Goal: Task Accomplishment & Management: Use online tool/utility

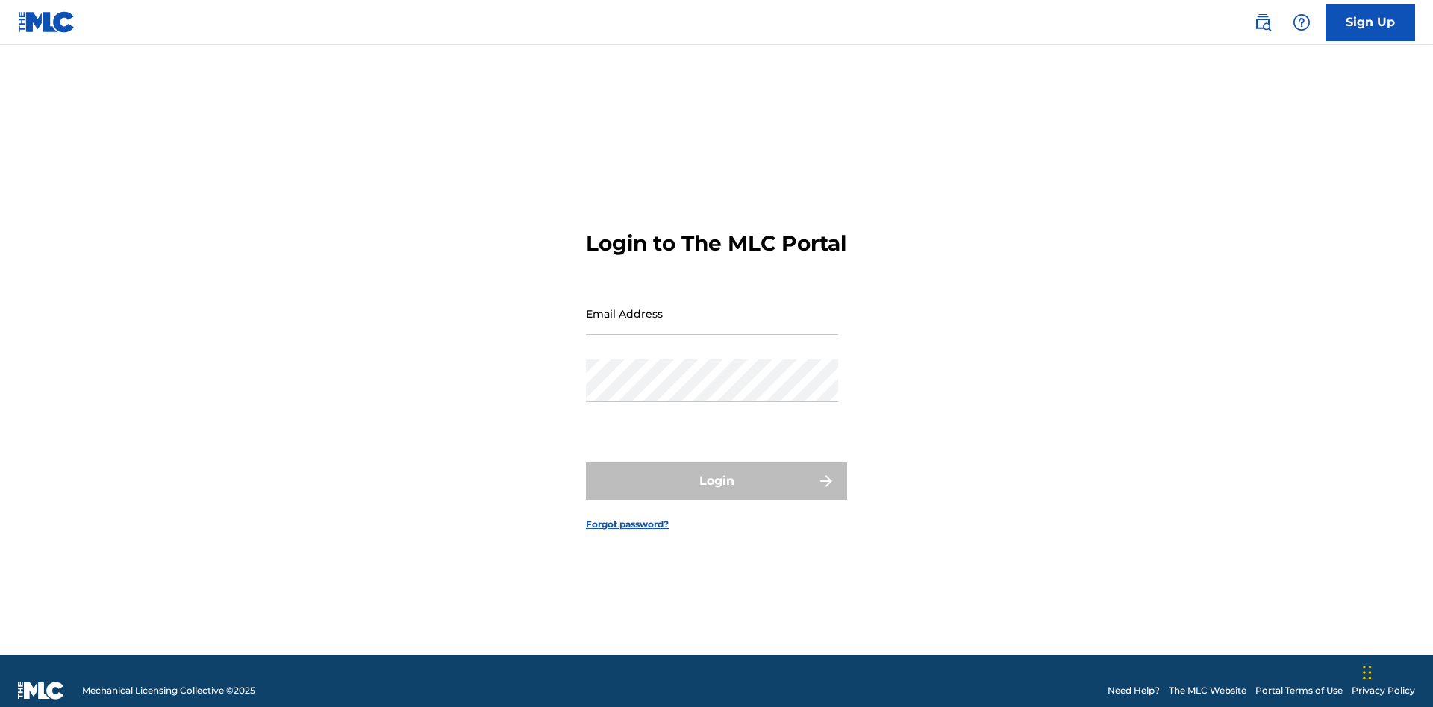
scroll to position [19, 0]
click at [712, 307] on input "Email Address" at bounding box center [712, 314] width 252 height 43
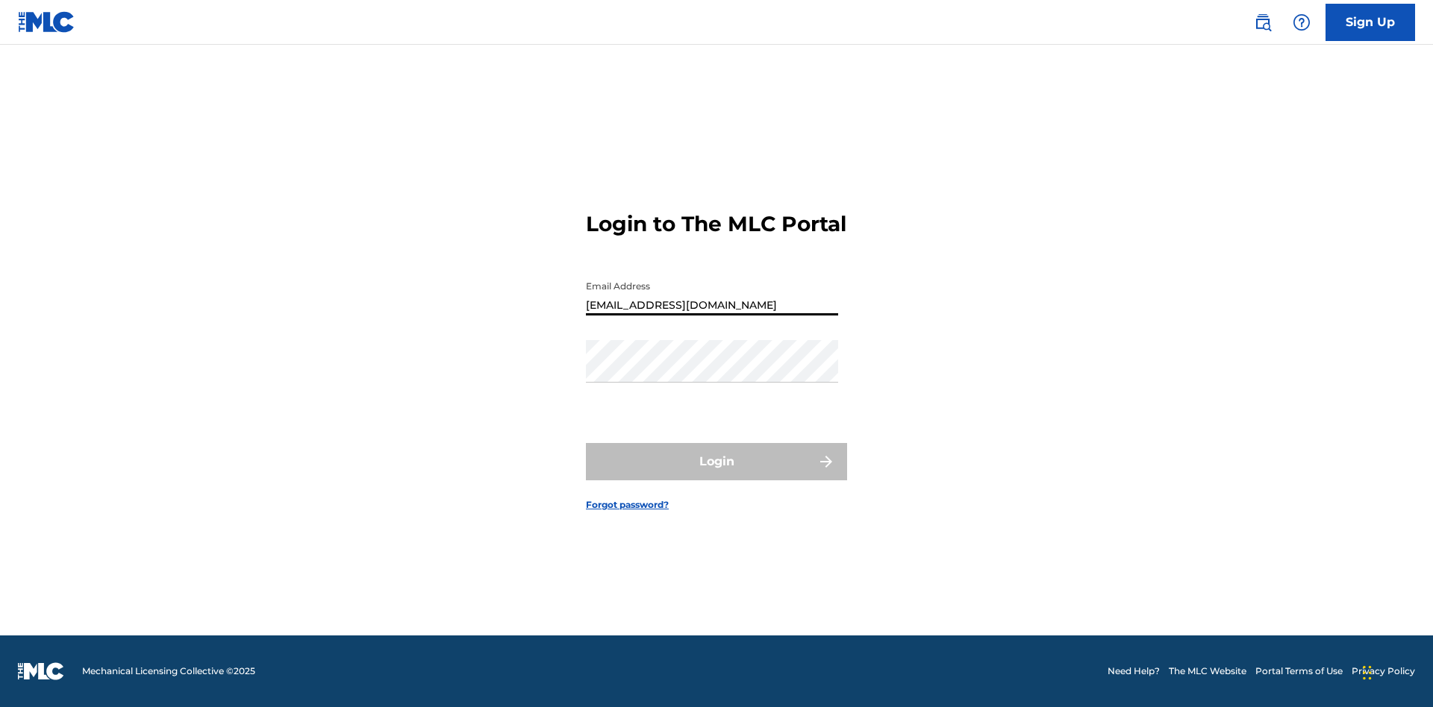
type input "XenaSongwriter@gmail.com"
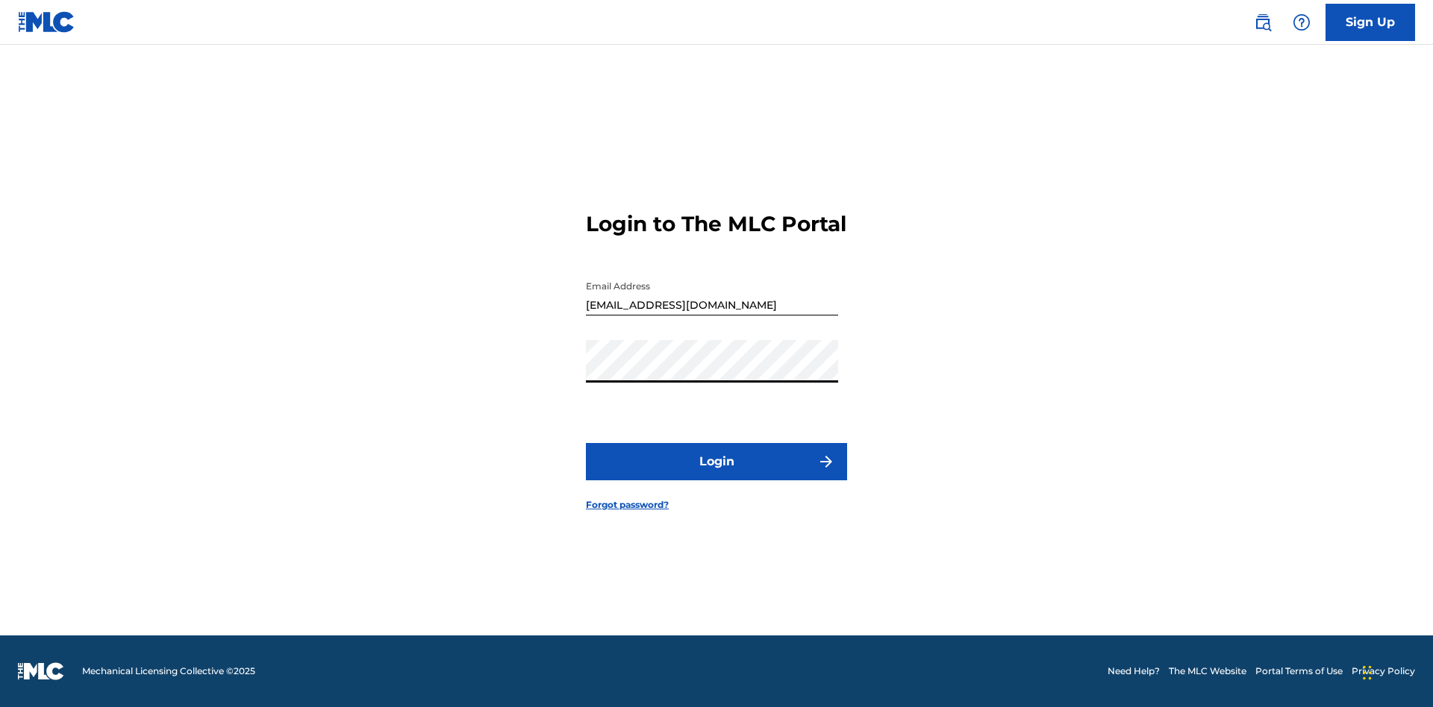
click at [716, 475] on button "Login" at bounding box center [716, 461] width 261 height 37
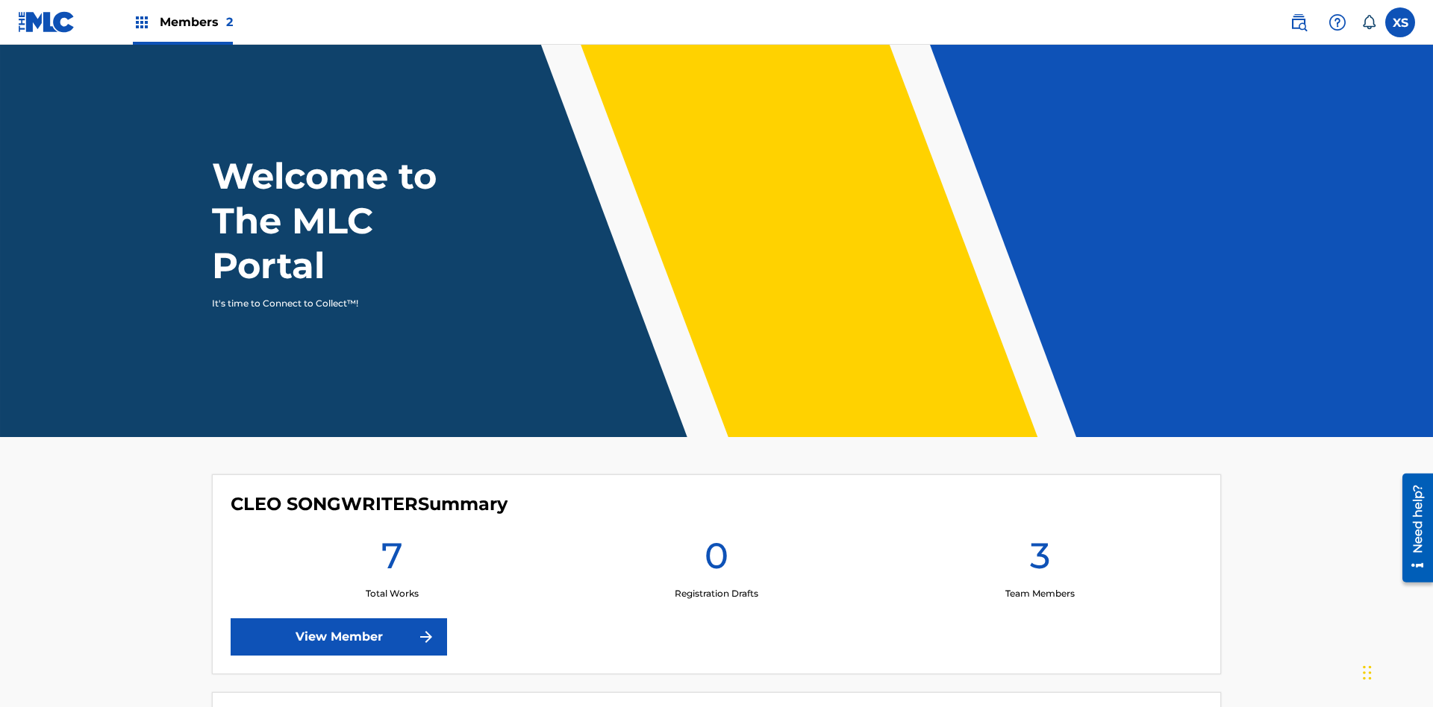
click at [182, 22] on span "Members 2" at bounding box center [196, 21] width 73 height 17
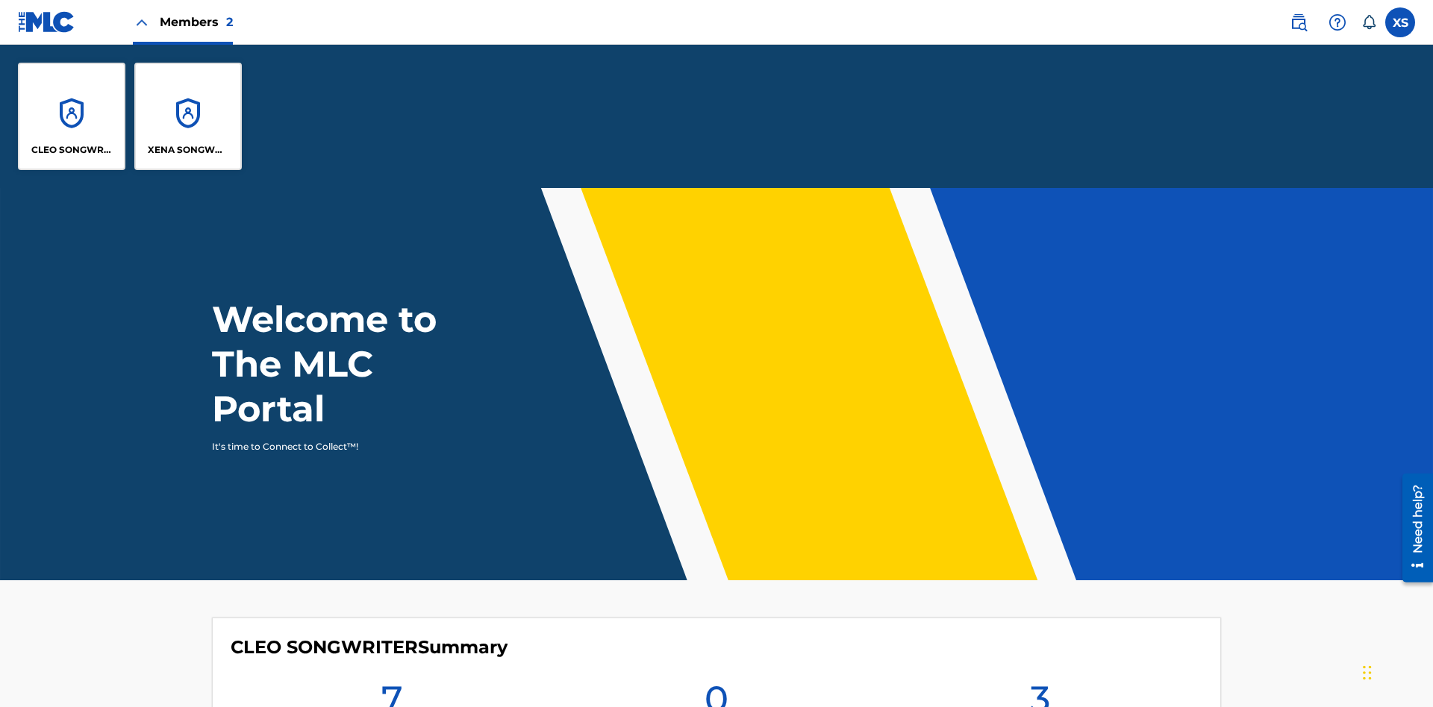
click at [72, 150] on p "CLEO SONGWRITER" at bounding box center [71, 149] width 81 height 13
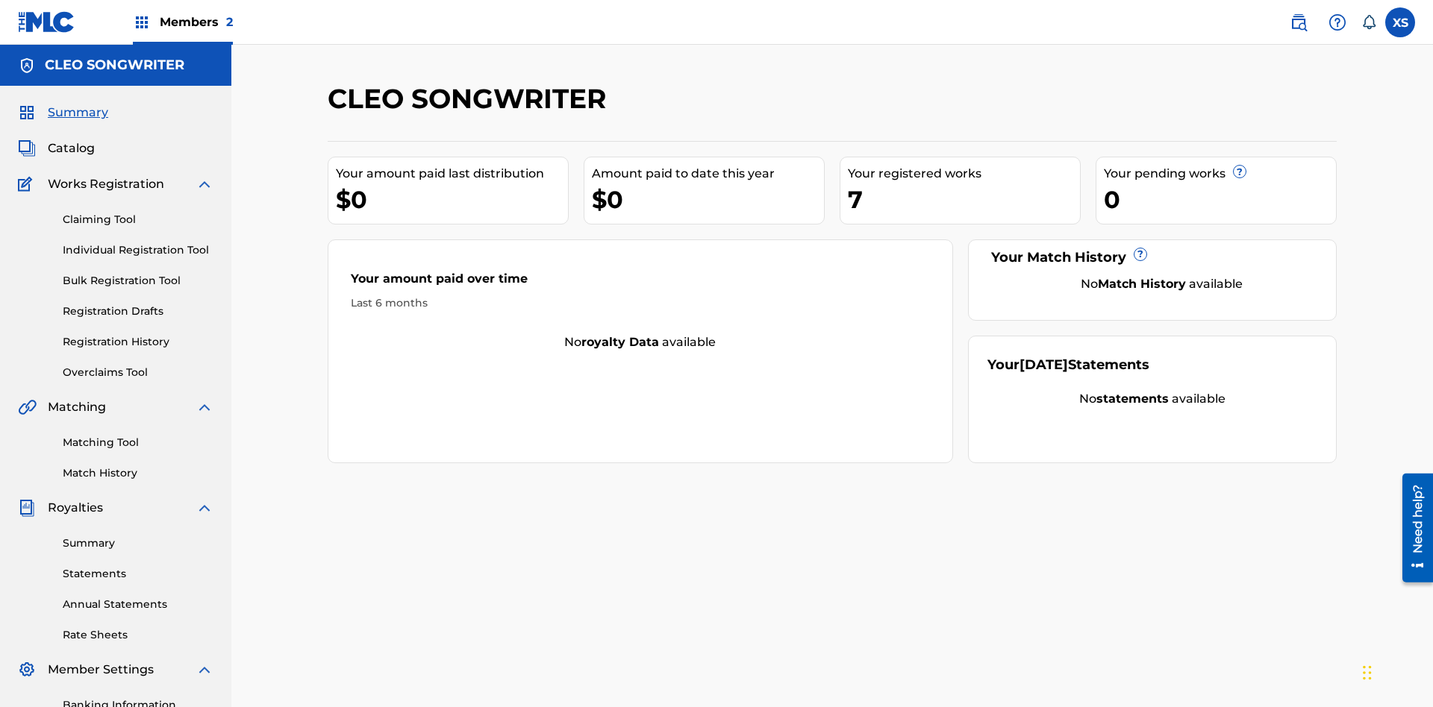
click at [71, 140] on span "Catalog" at bounding box center [71, 149] width 47 height 18
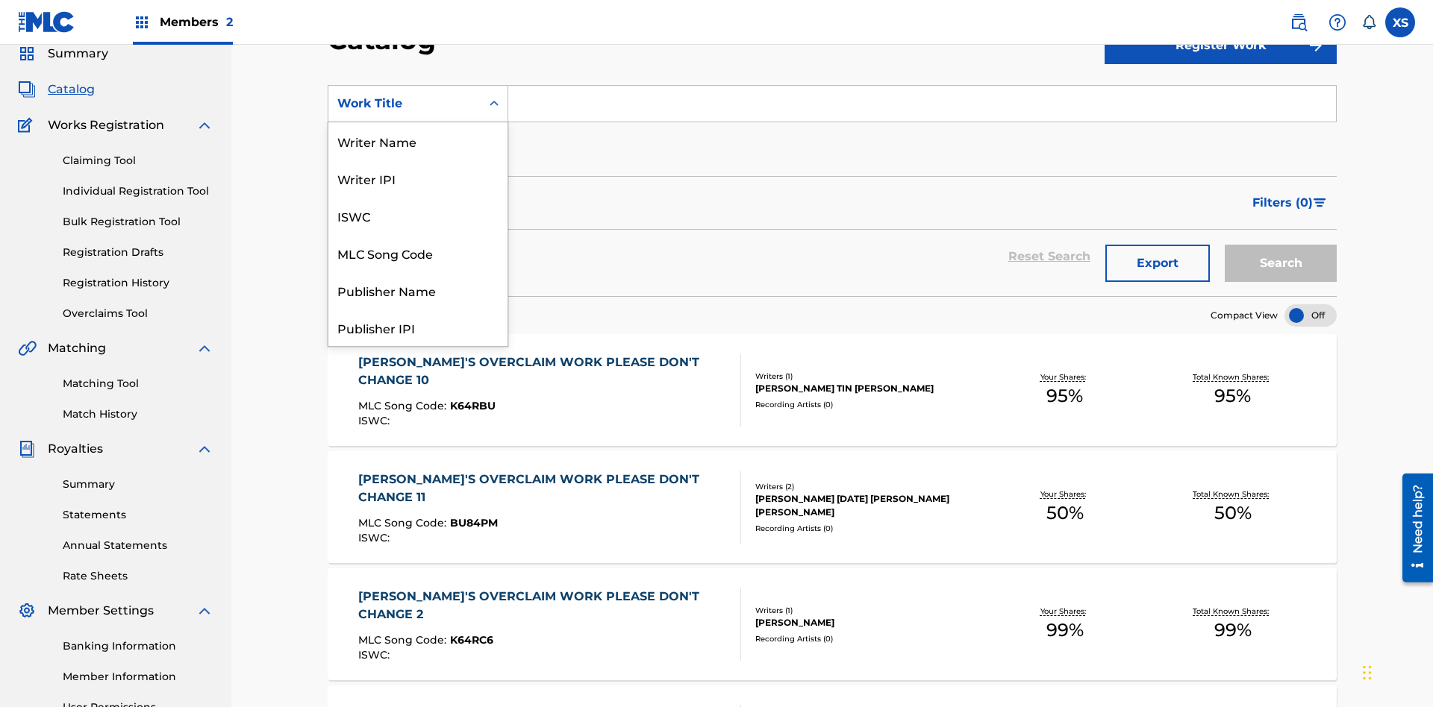
scroll to position [224, 0]
click at [418, 328] on div "Work Title" at bounding box center [417, 327] width 179 height 37
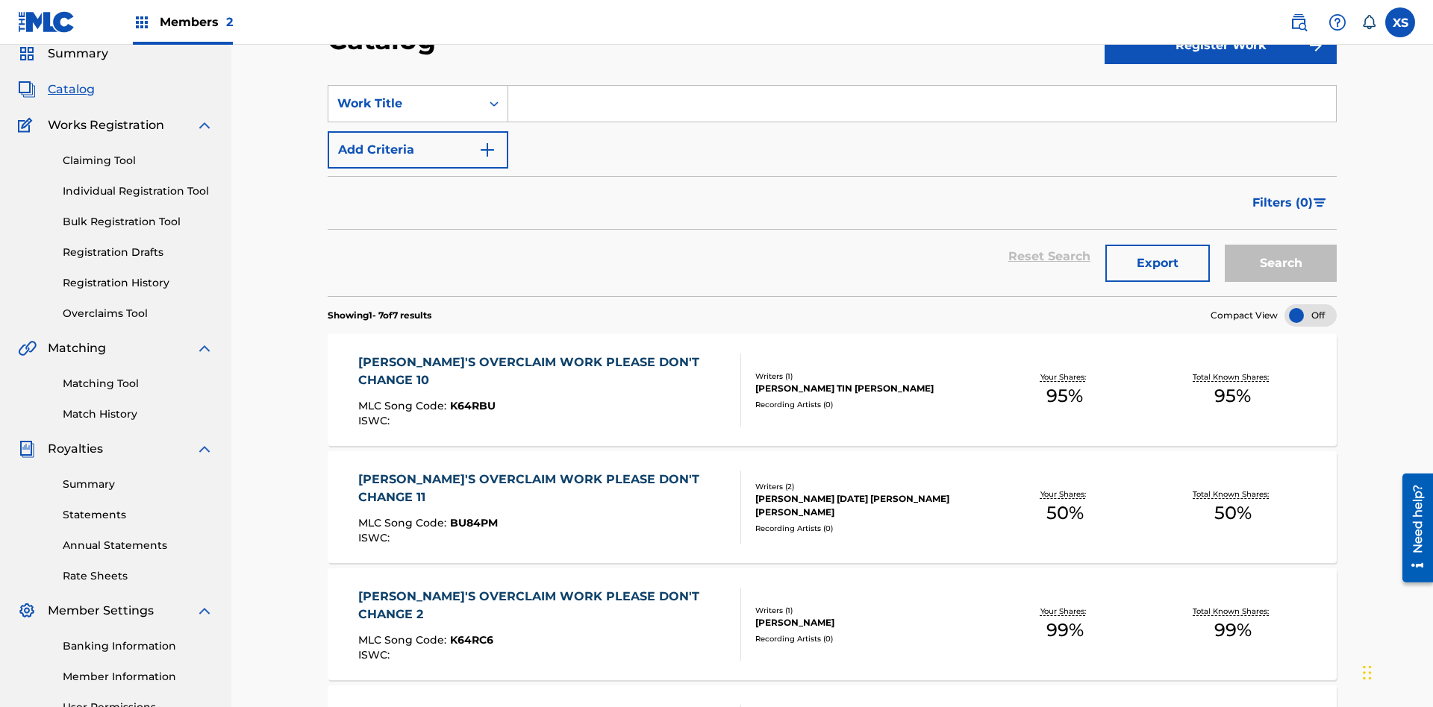
scroll to position [55, 0]
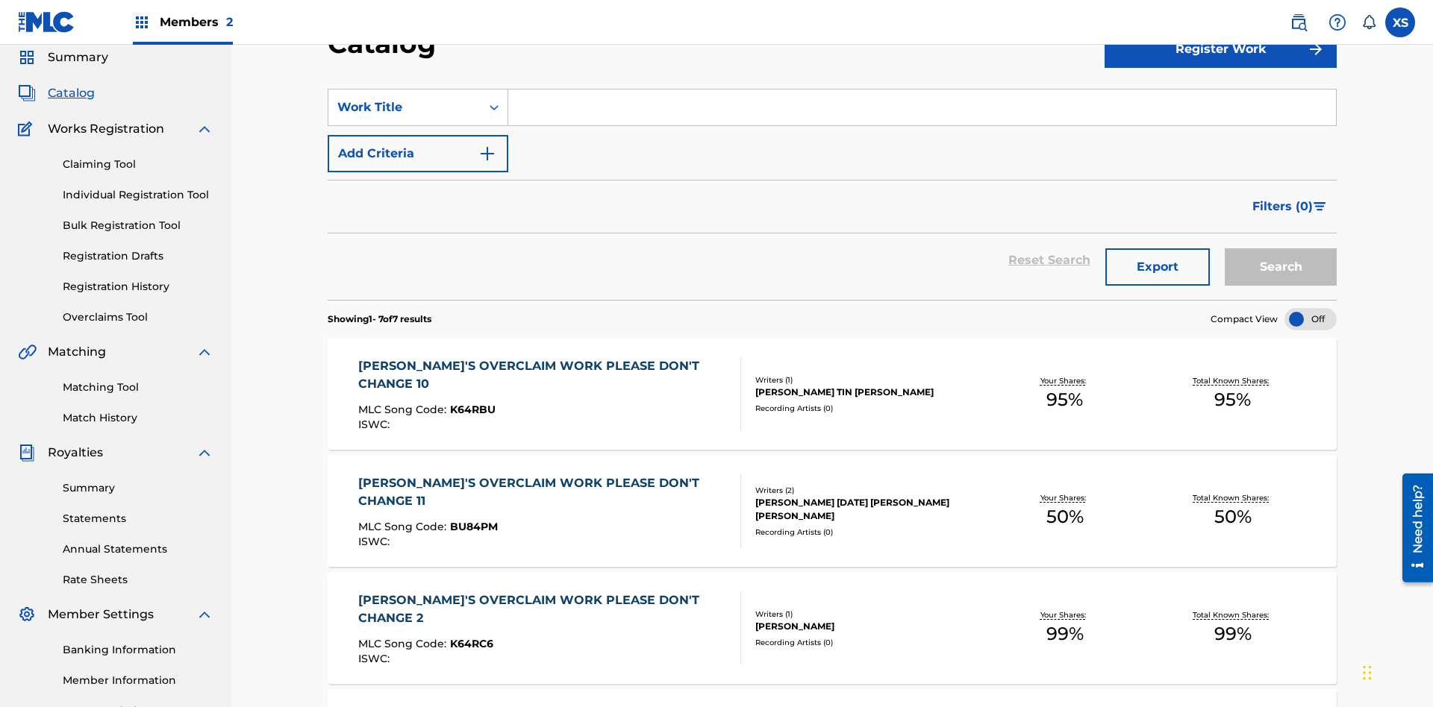
click at [922, 107] on input "Search Form" at bounding box center [922, 108] width 828 height 36
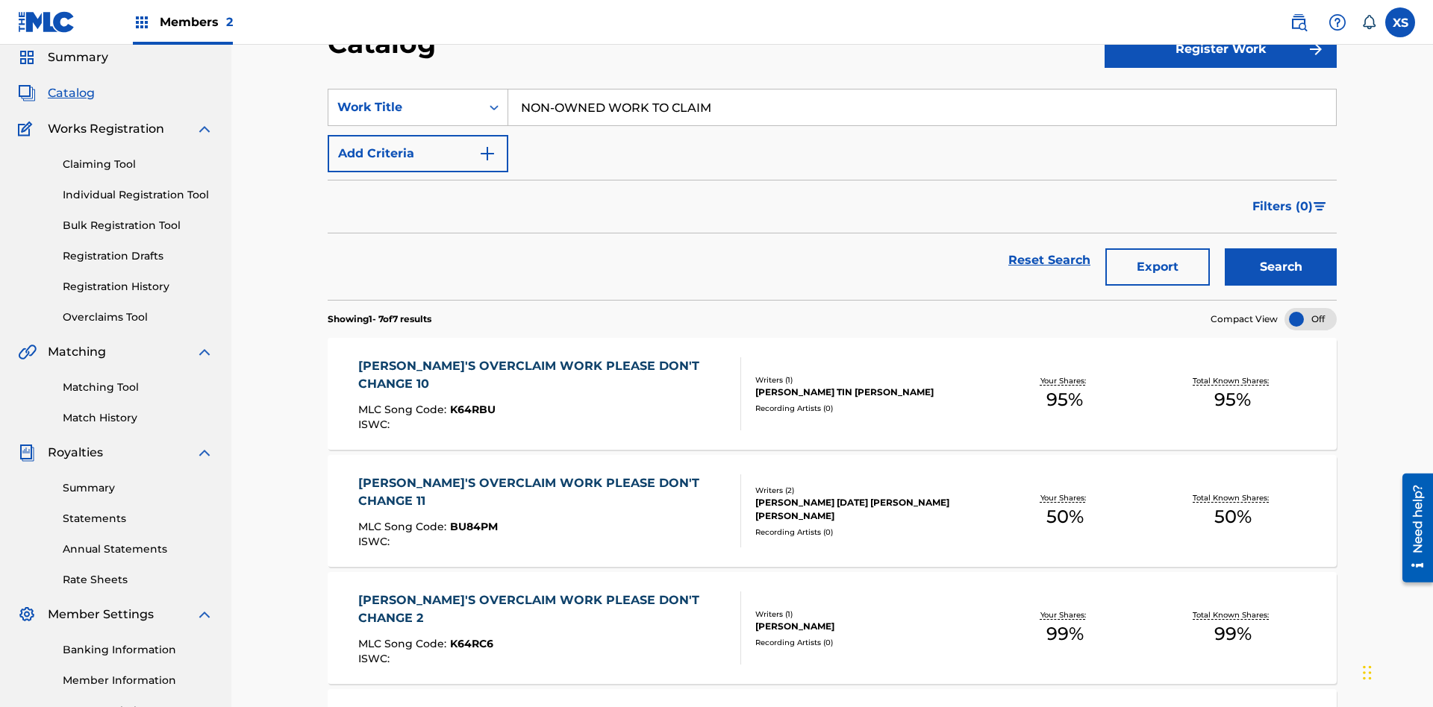
type input "NON-OWNED WORK TO CLAIM"
click at [1280, 248] on button "Search" at bounding box center [1280, 266] width 112 height 37
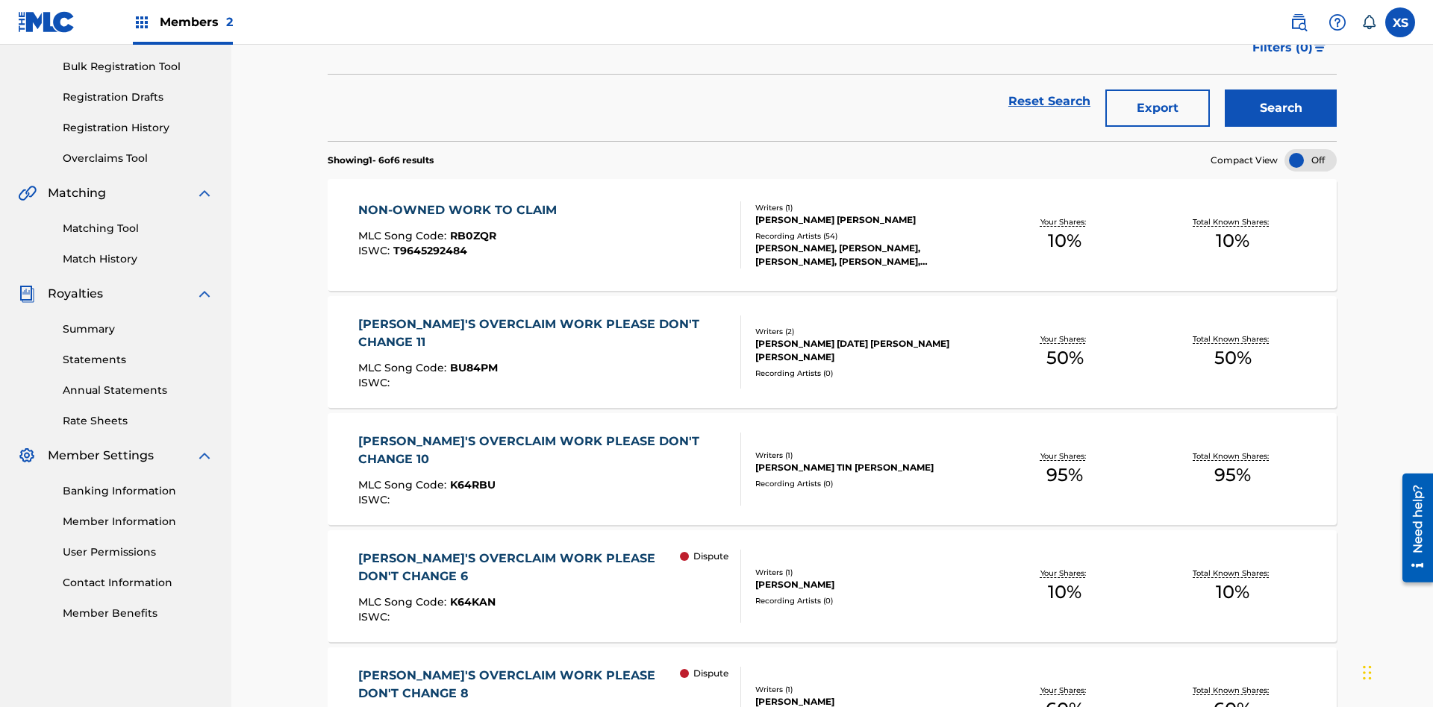
click at [471, 229] on span "RB0ZQR" at bounding box center [473, 235] width 46 height 13
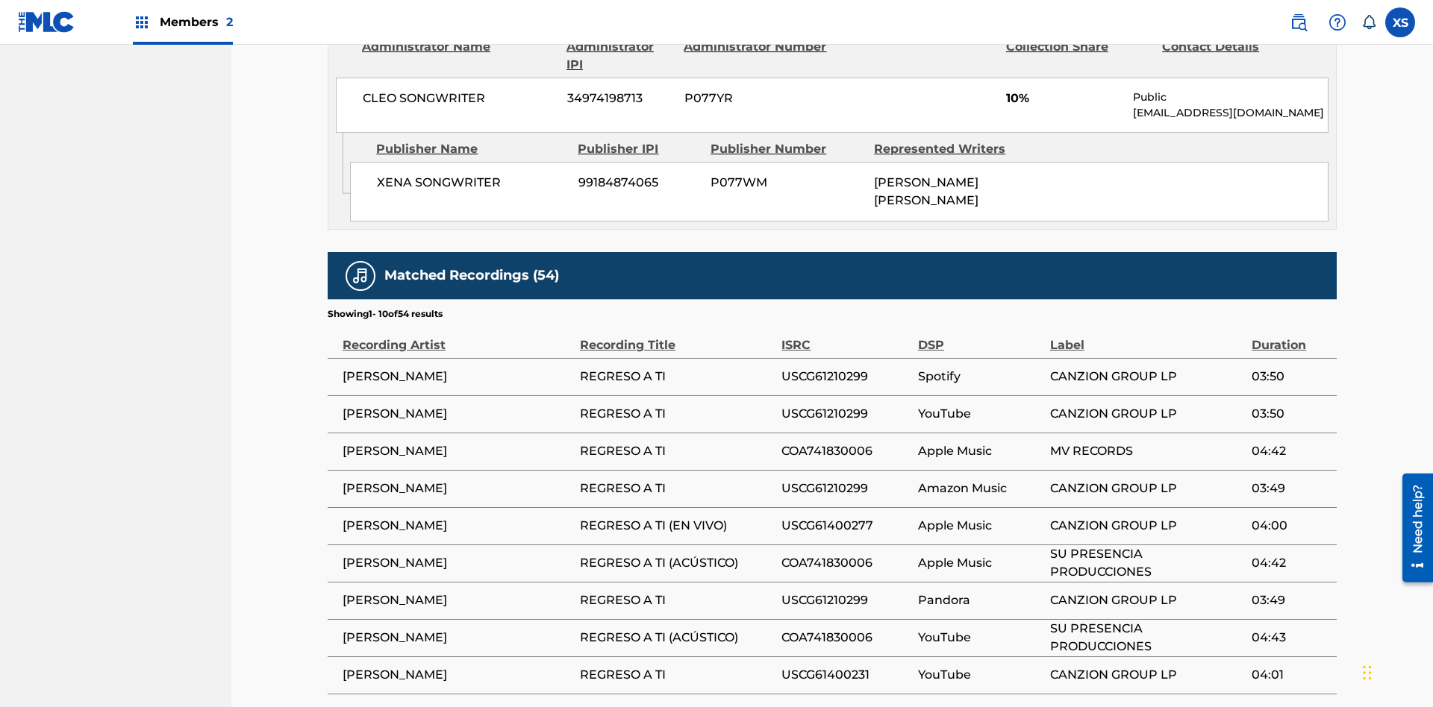
scroll to position [1009, 0]
